Goal: Communication & Community: Answer question/provide support

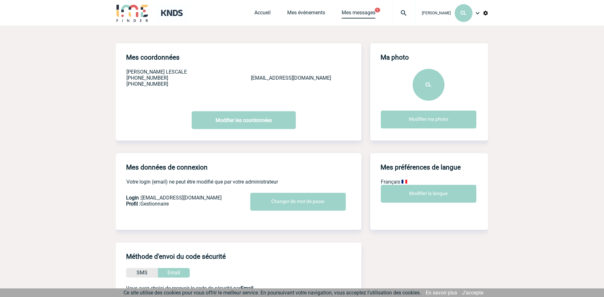
click at [375, 12] on link "Mes messages" at bounding box center [358, 14] width 34 height 9
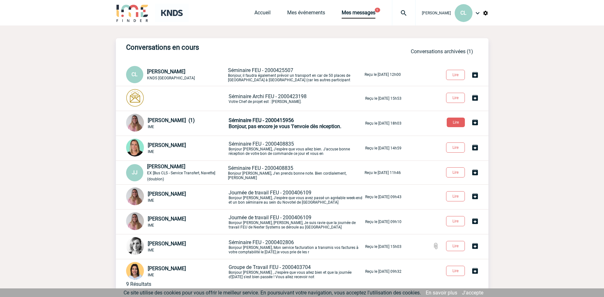
click at [281, 76] on p "Séminaire FEU - 2000425507 Bonjour, il faudra également prévoir un transport en…" at bounding box center [295, 74] width 135 height 15
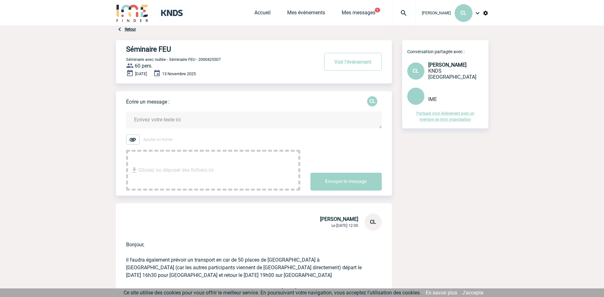
click at [195, 126] on textarea at bounding box center [254, 119] width 256 height 17
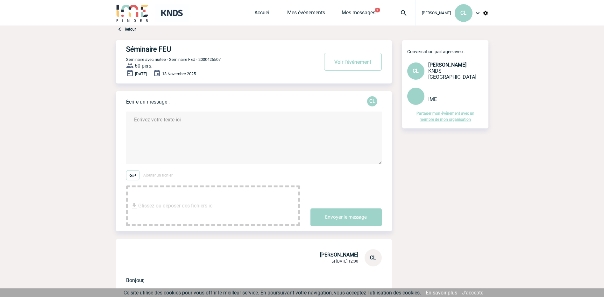
type textarea "v"
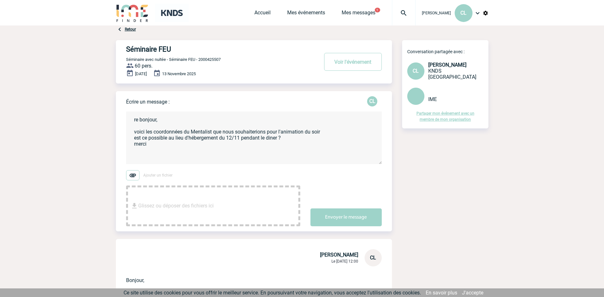
paste textarea "MAGMA [PERSON_NAME] 06 82 71 57 57 [EMAIL_ADDRESS][DOMAIN_NAME]"
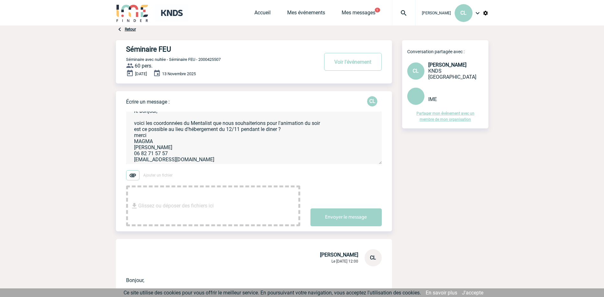
click at [133, 135] on textarea "re bonjour, voici les coordonnées du Mentalist que nous souhaiterions pour l'an…" at bounding box center [254, 137] width 256 height 53
type textarea "re bonjour, voici les coordonnées du Mentalist que nous souhaiterions pour l'an…"
click at [341, 213] on button "Envoyer le message" at bounding box center [345, 217] width 71 height 18
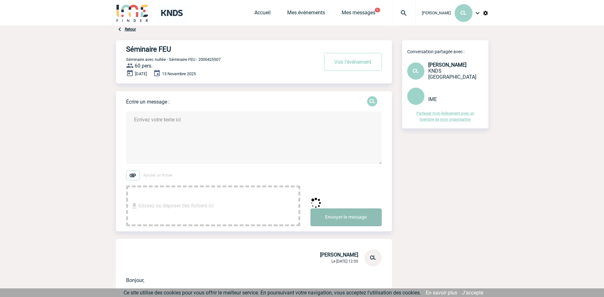
scroll to position [0, 0]
